Goal: Task Accomplishment & Management: Manage account settings

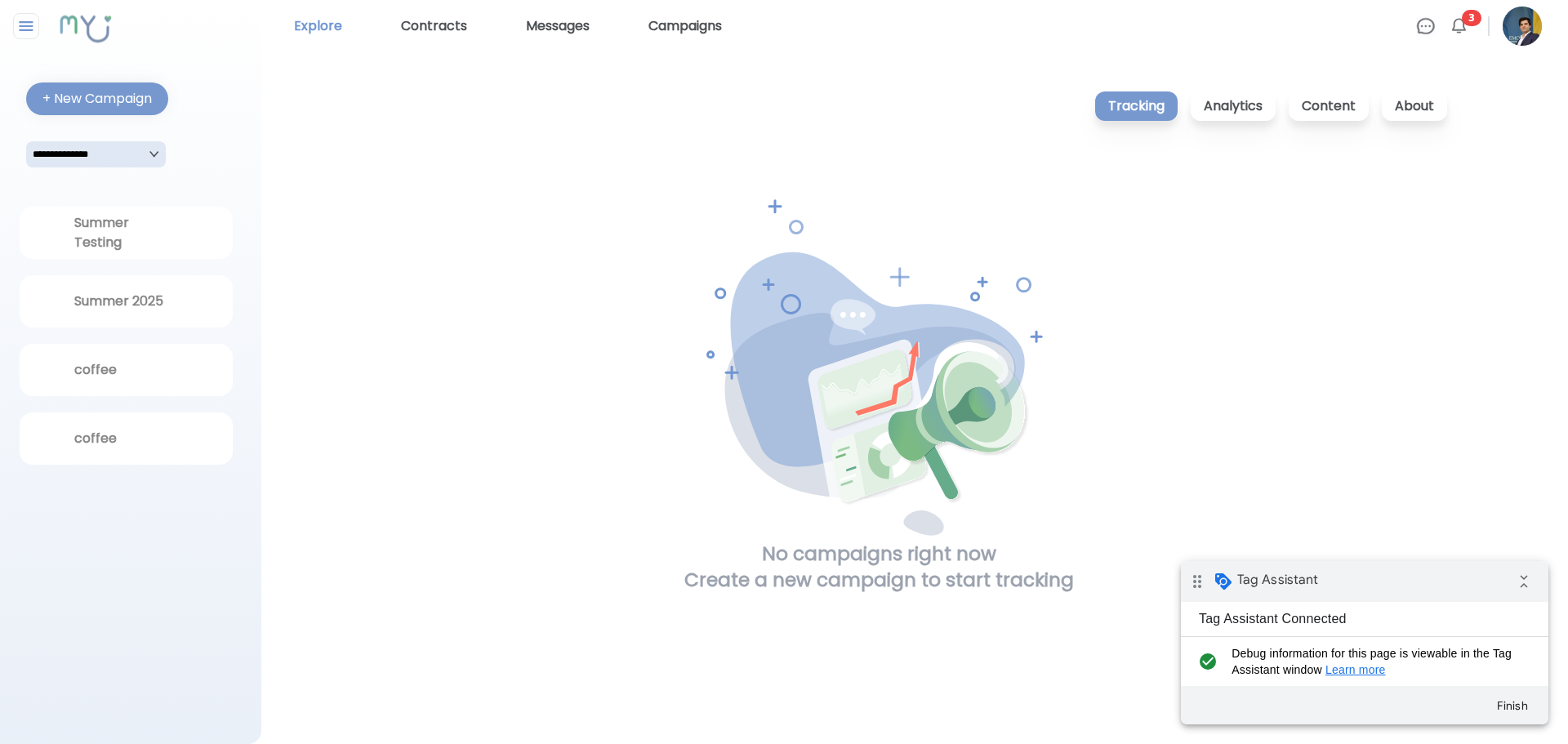
click at [327, 28] on link "Explore" at bounding box center [318, 26] width 61 height 26
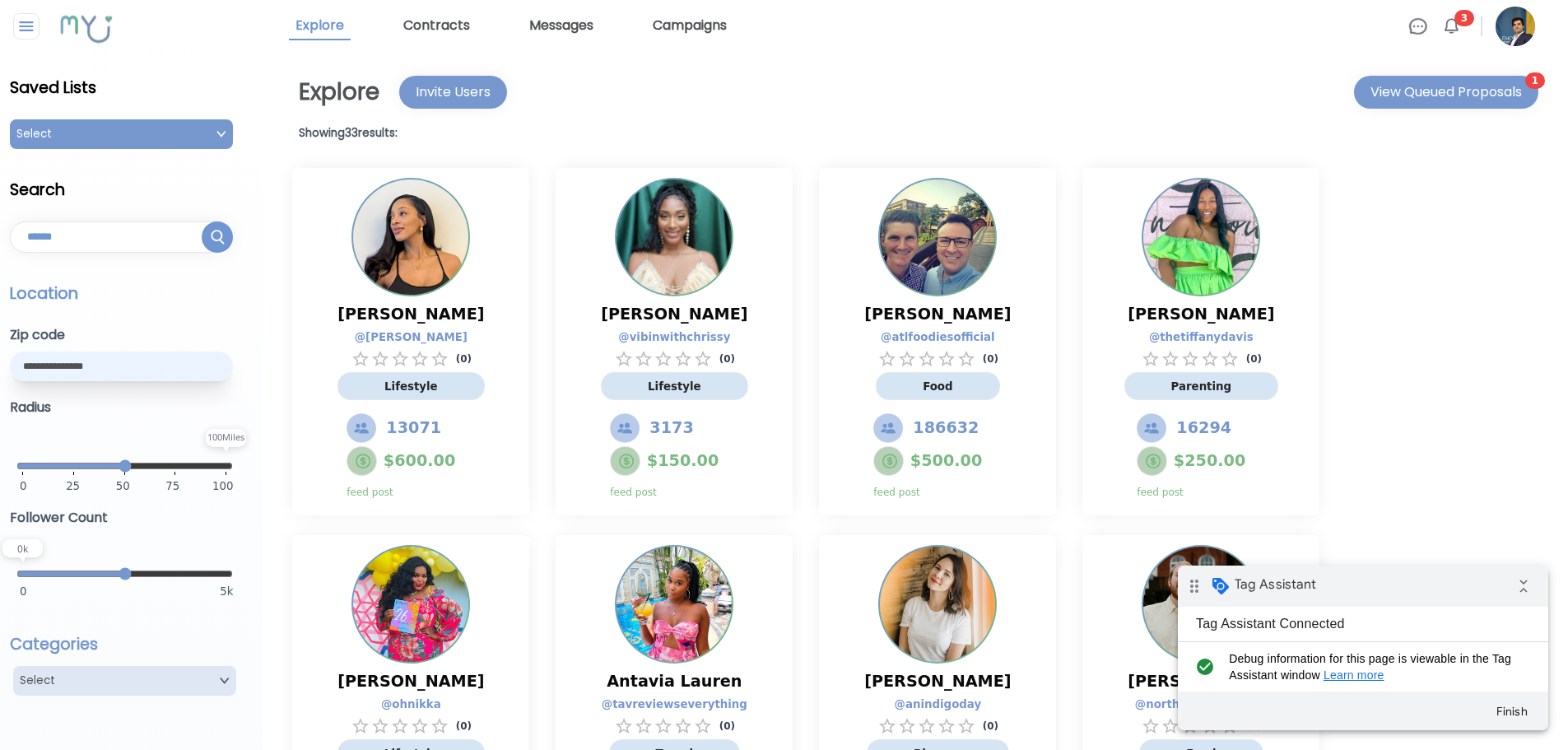
click at [1518, 30] on img at bounding box center [1515, 26] width 39 height 39
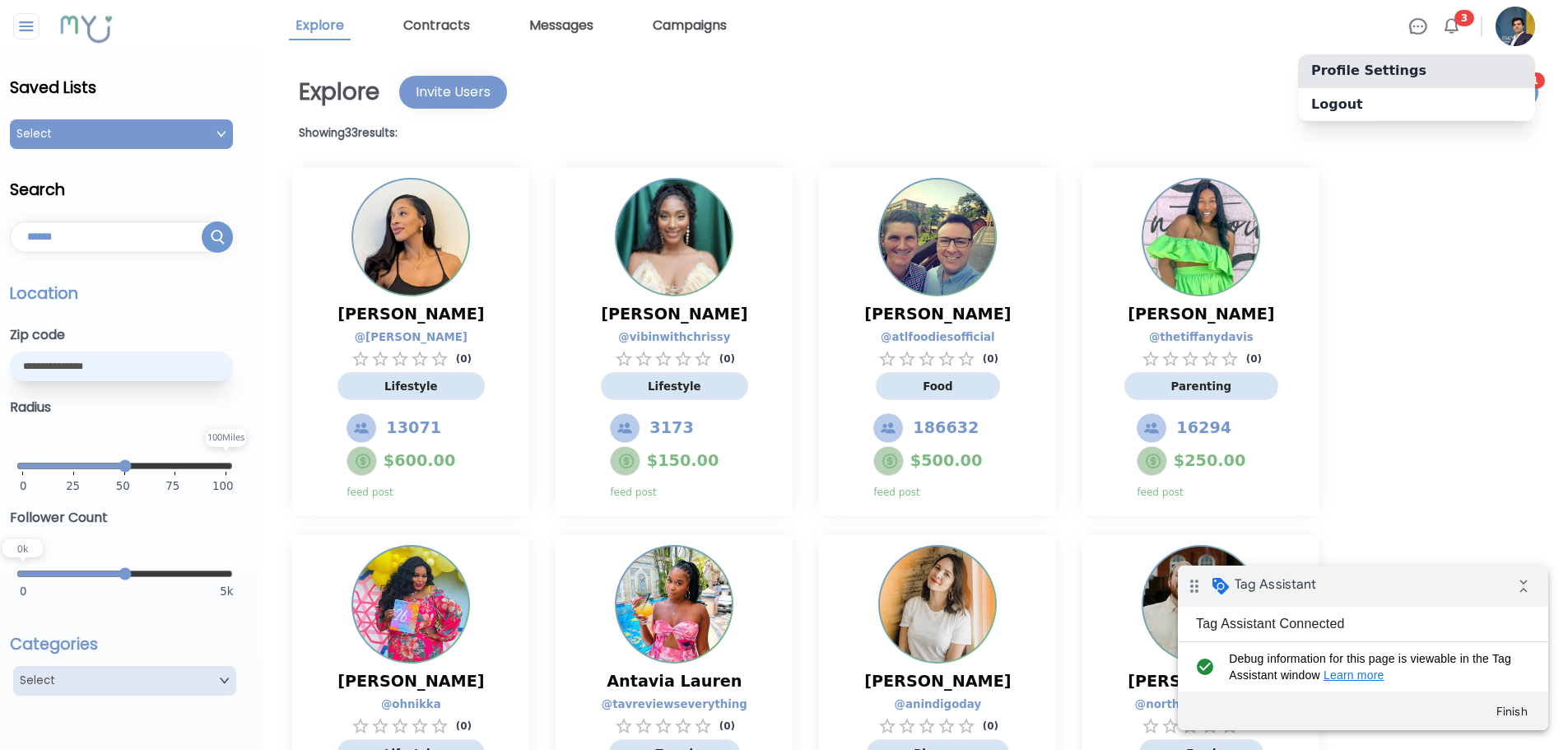
click at [1367, 67] on link "Profile Settings" at bounding box center [1416, 71] width 237 height 33
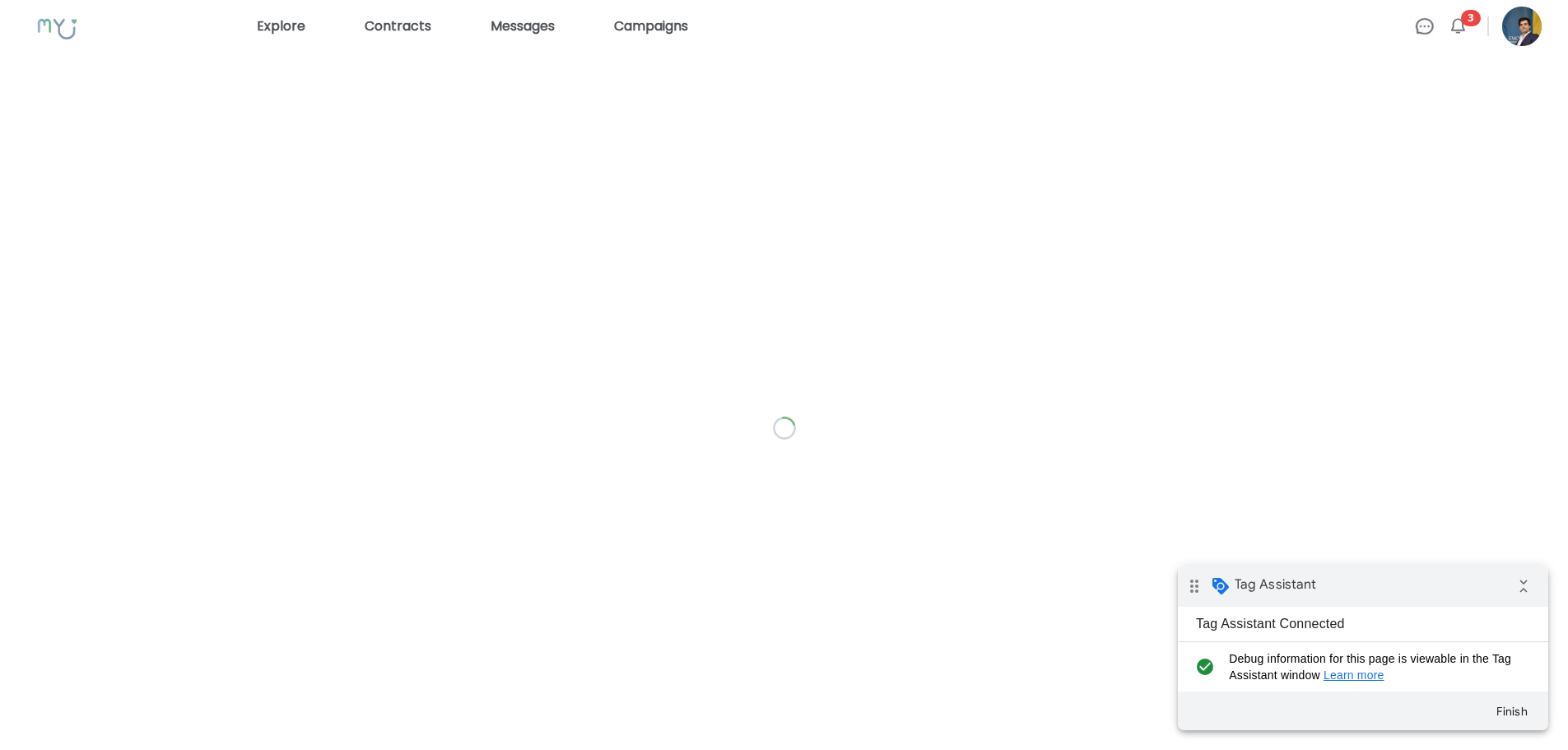
select select "*"
select select "**"
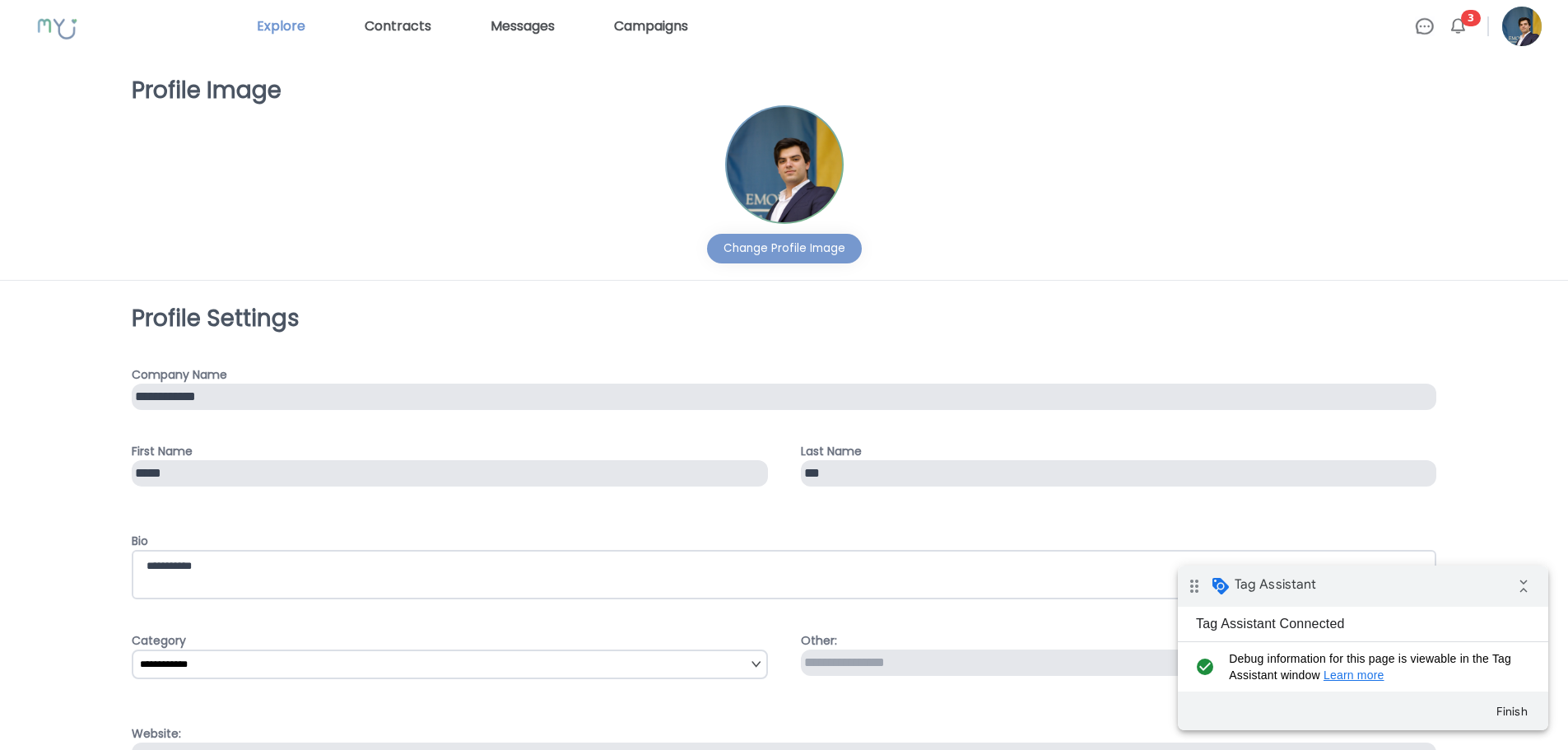
click at [293, 28] on link "Explore" at bounding box center [281, 27] width 62 height 27
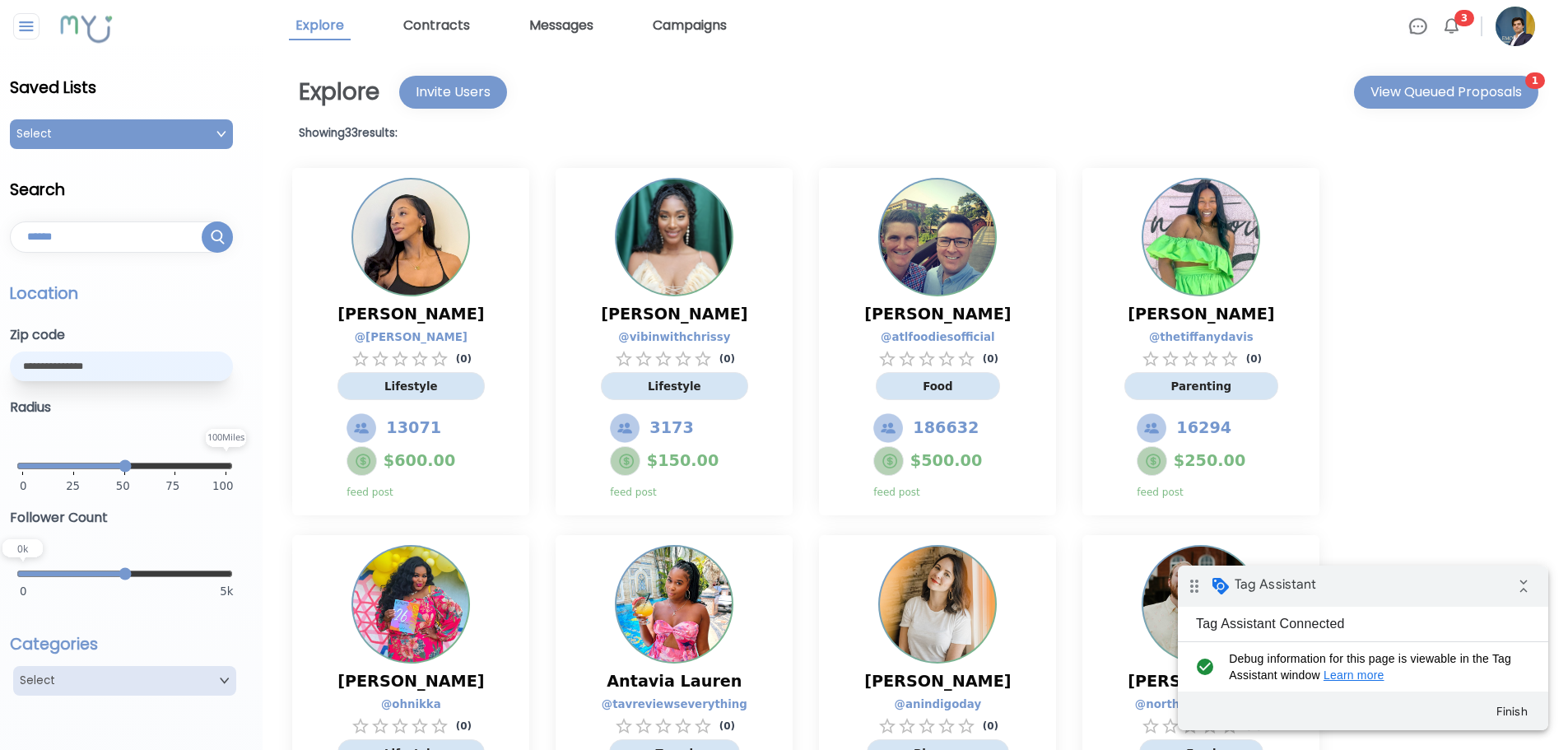
click at [1526, 22] on img at bounding box center [1515, 26] width 39 height 39
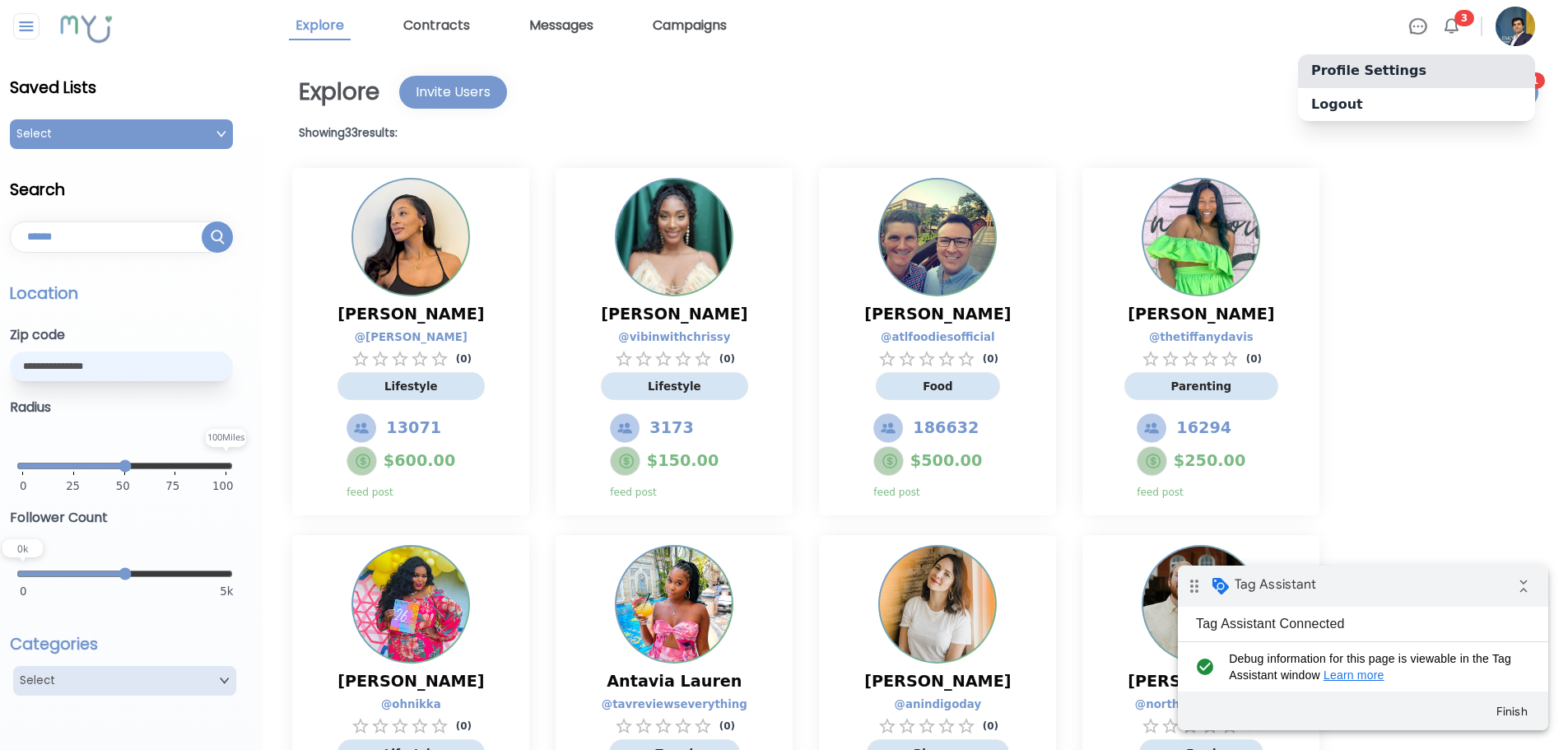
click at [1368, 68] on link "Profile Settings" at bounding box center [1416, 71] width 237 height 33
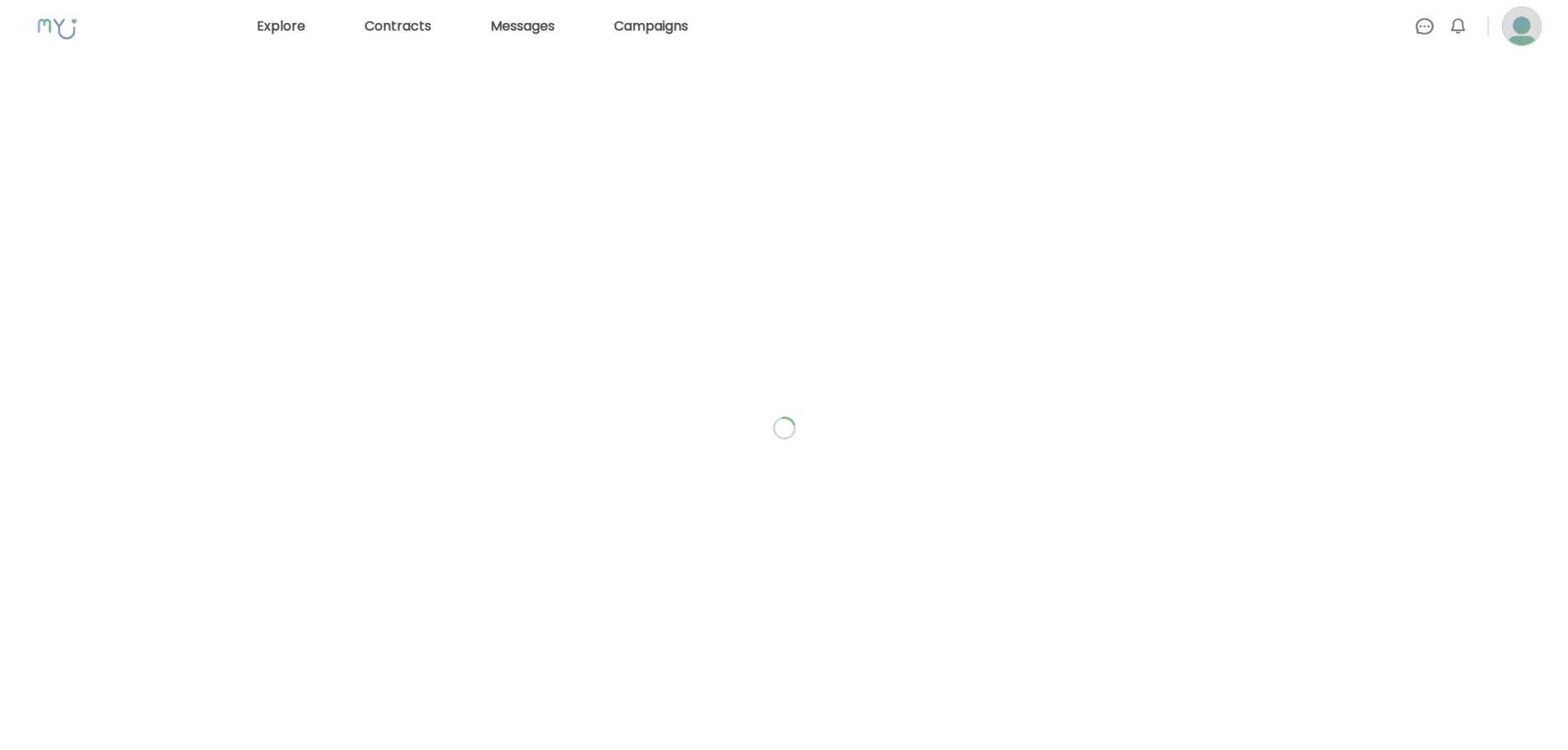
select select "*"
select select "**"
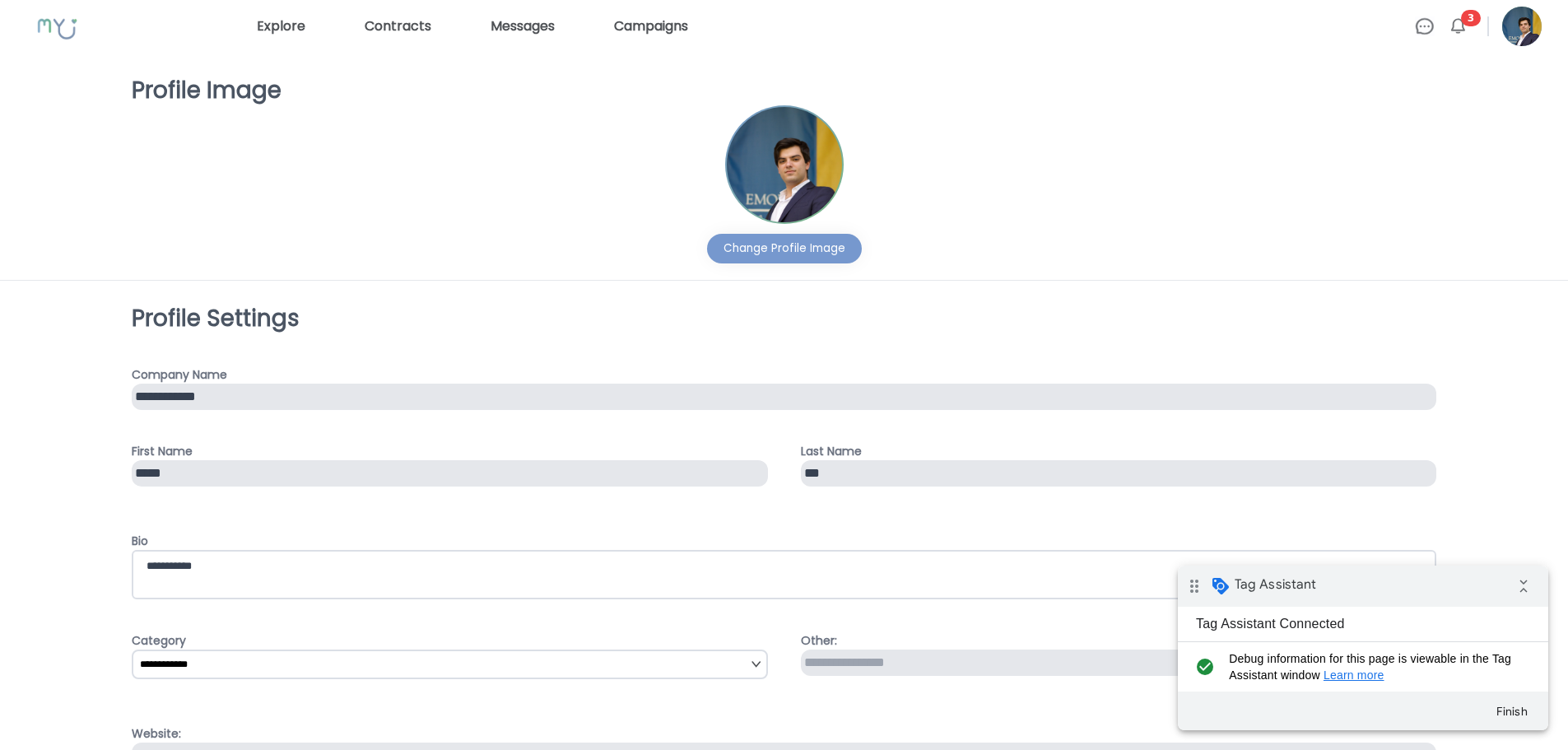
click at [1520, 39] on img at bounding box center [1521, 26] width 39 height 39
click at [1419, 108] on p "Logout" at bounding box center [1422, 104] width 237 height 34
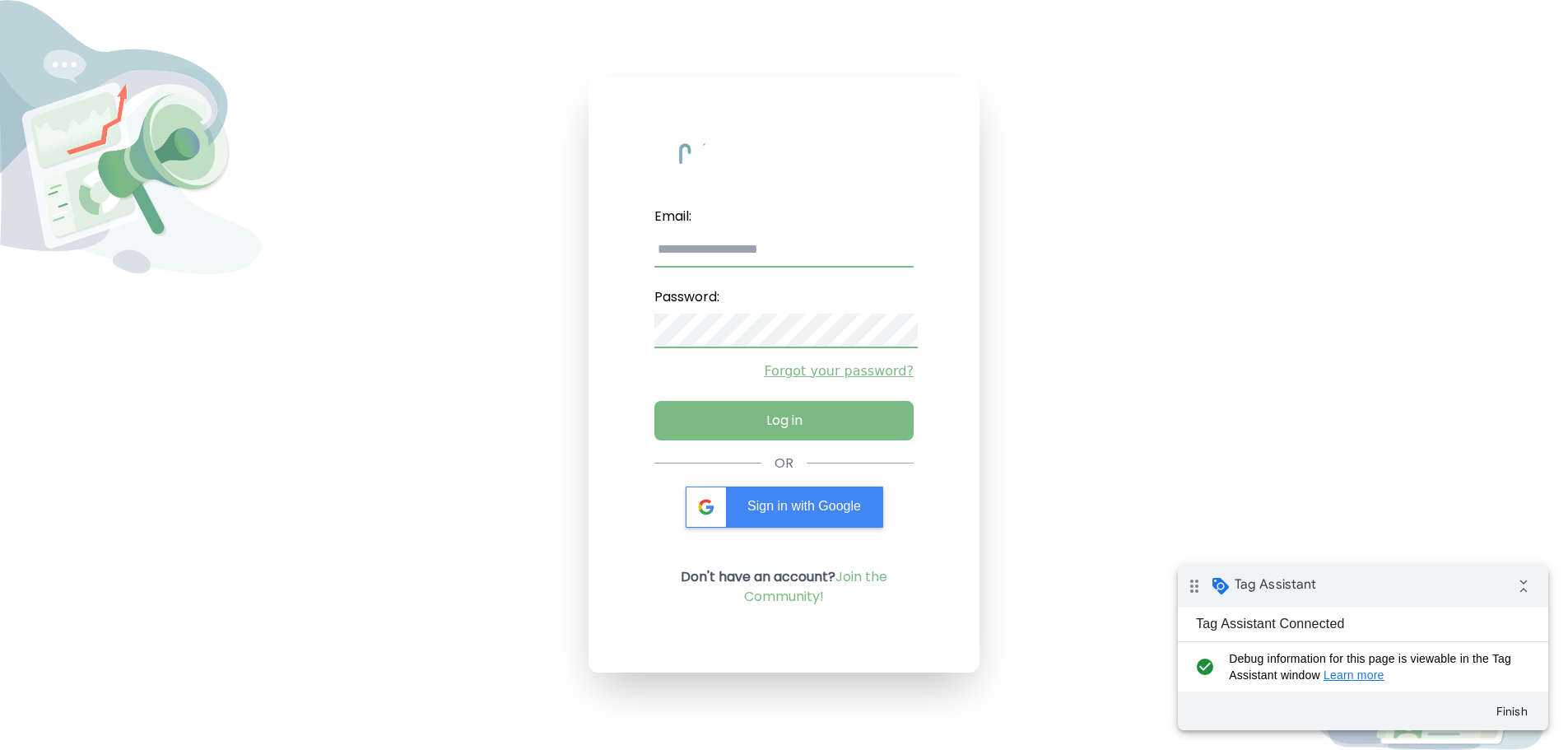
type input "**********"
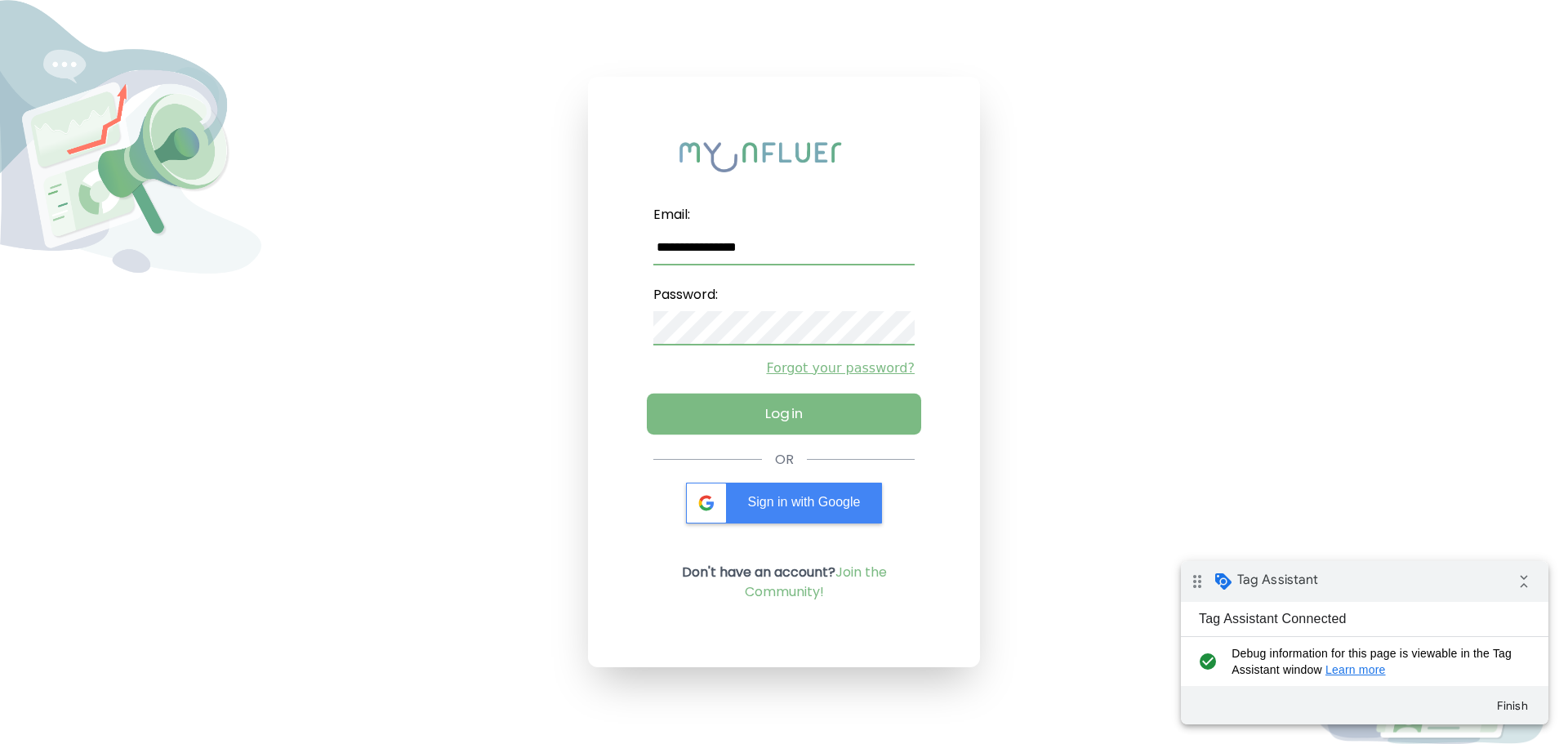
click at [835, 420] on button "Log in" at bounding box center [784, 413] width 274 height 40
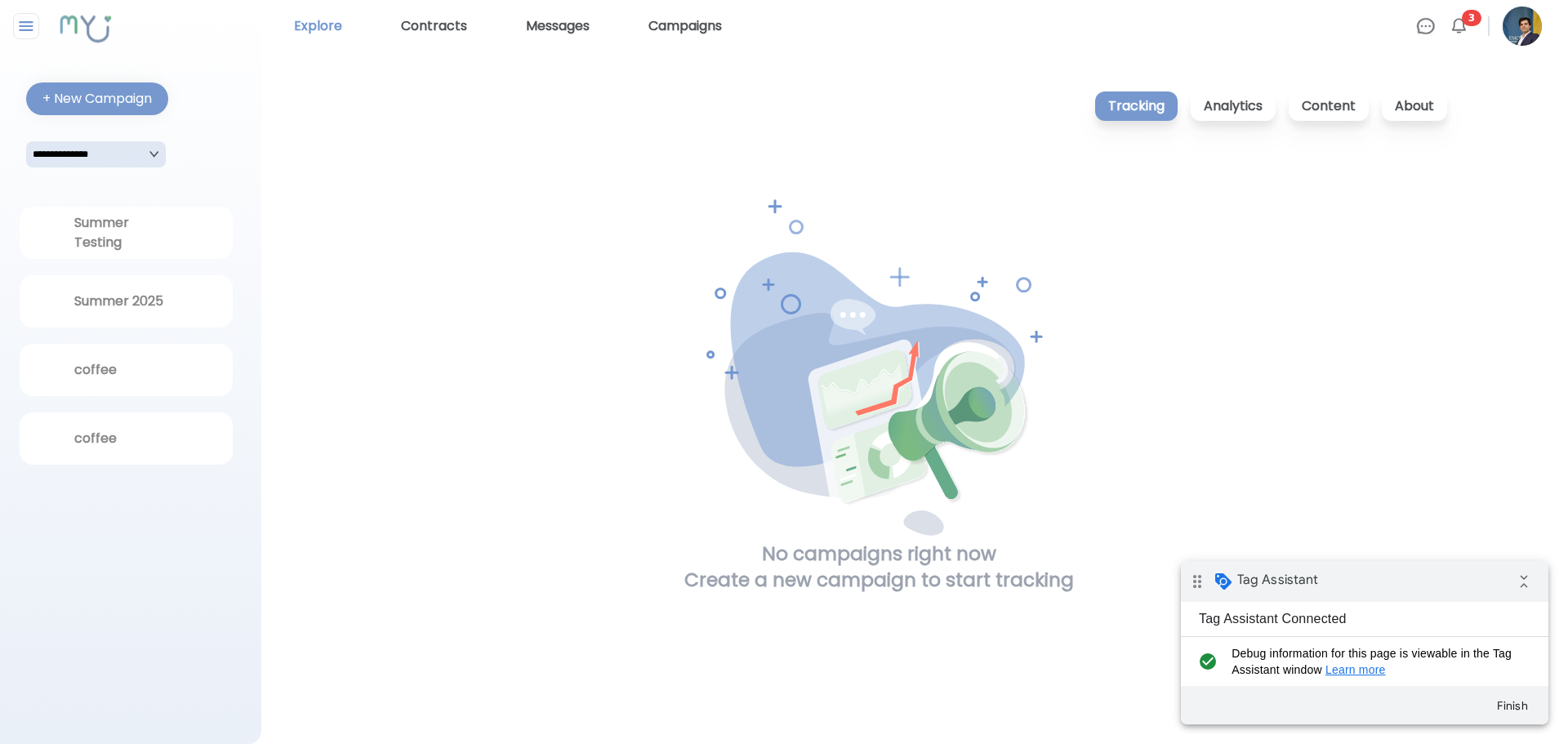
click at [329, 26] on link "Explore" at bounding box center [318, 26] width 61 height 26
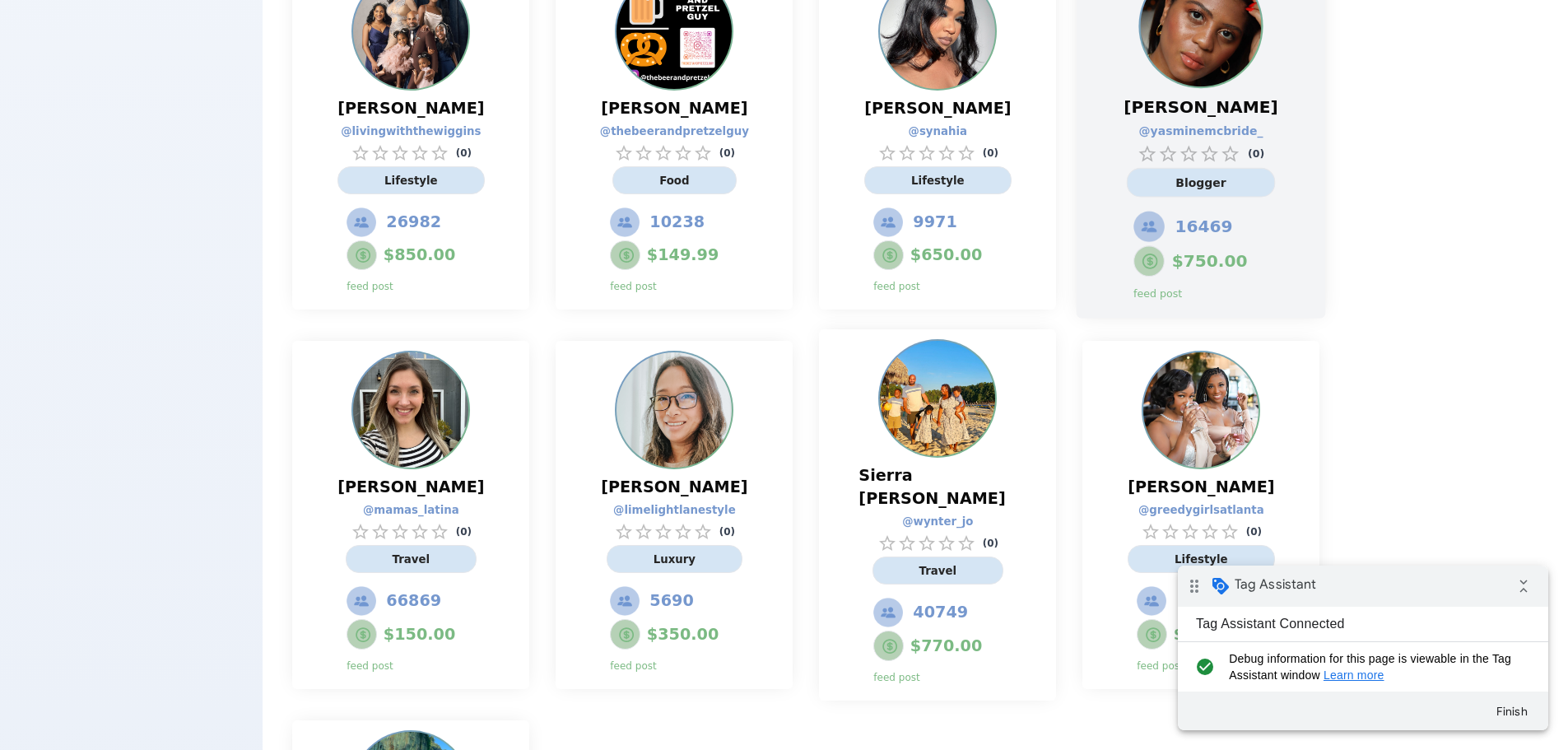
scroll to position [2524, 0]
